Goal: Entertainment & Leisure: Consume media (video, audio)

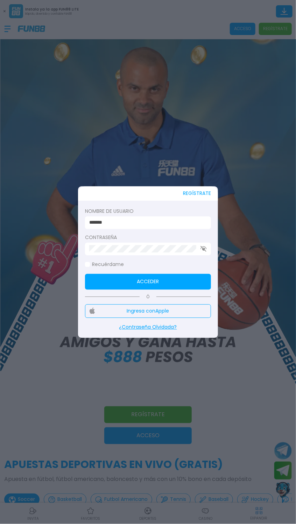
click at [198, 285] on button "Acceder" at bounding box center [148, 282] width 126 height 16
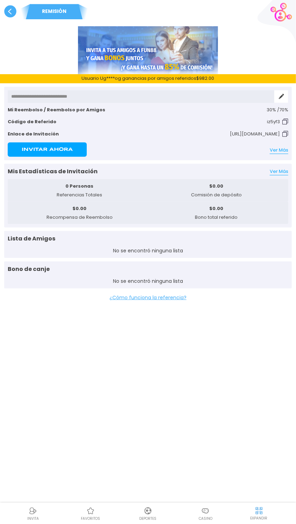
click at [14, 14] on use at bounding box center [10, 11] width 12 height 12
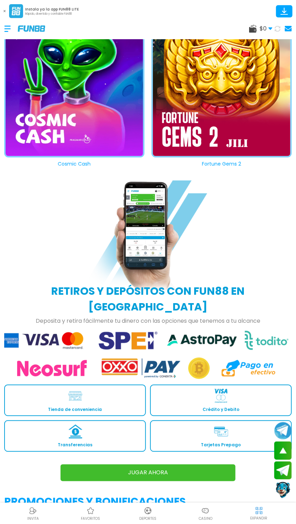
scroll to position [785, 0]
click at [240, 110] on button "Fortune Gems 2" at bounding box center [218, 92] width 147 height 151
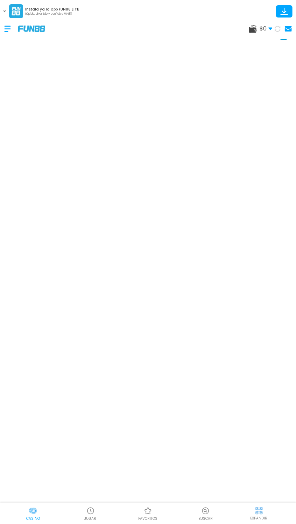
click at [273, 33] on span "$ 0" at bounding box center [266, 29] width 13 height 8
